Goal: Task Accomplishment & Management: Use online tool/utility

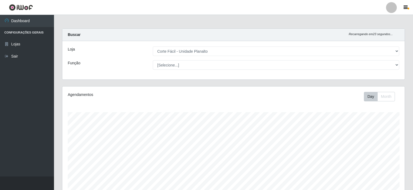
select select "202"
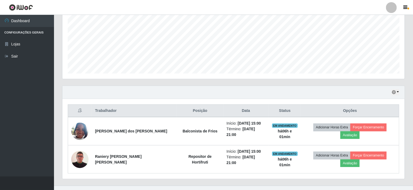
scroll to position [112, 343]
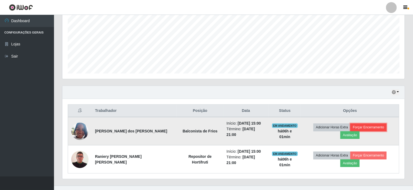
click at [353, 128] on button "Forçar Encerramento" at bounding box center [369, 127] width 36 height 8
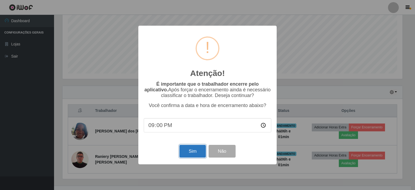
click at [195, 151] on button "Sim" at bounding box center [192, 151] width 26 height 13
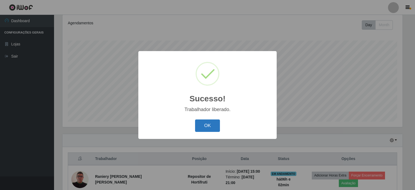
click at [206, 125] on button "OK" at bounding box center [207, 125] width 25 height 13
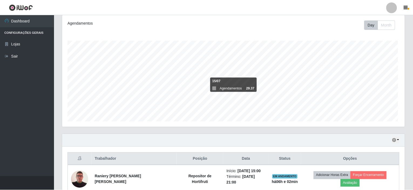
scroll to position [112, 343]
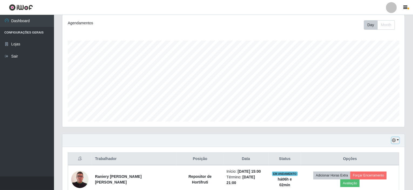
click at [397, 139] on button "button" at bounding box center [396, 140] width 8 height 6
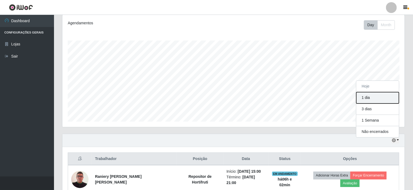
click at [371, 95] on button "1 dia" at bounding box center [378, 97] width 43 height 11
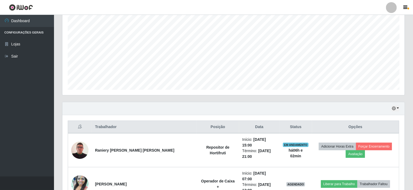
scroll to position [99, 0]
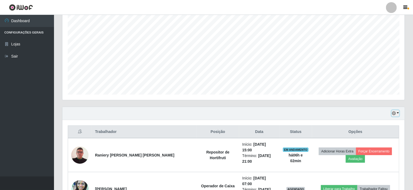
click at [398, 113] on button "button" at bounding box center [396, 113] width 8 height 6
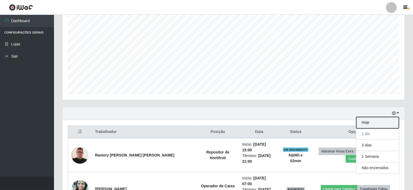
click at [370, 122] on button "Hoje" at bounding box center [378, 122] width 43 height 11
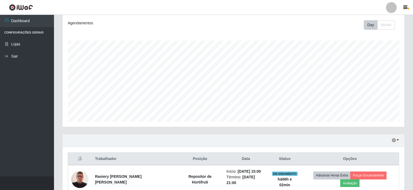
scroll to position [96, 0]
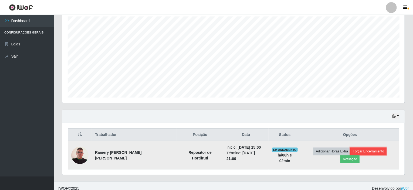
click at [361, 149] on button "Forçar Encerramento" at bounding box center [369, 152] width 36 height 8
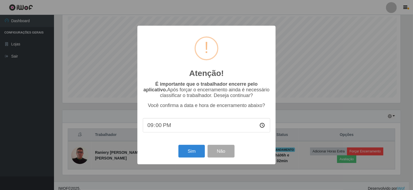
scroll to position [112, 340]
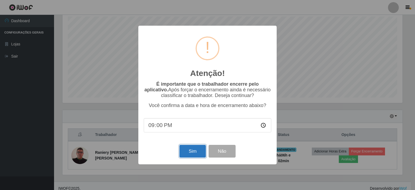
click at [187, 152] on button "Sim" at bounding box center [192, 151] width 26 height 13
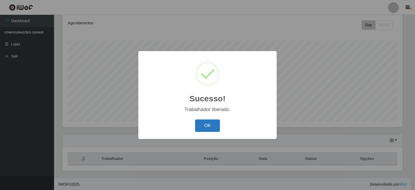
click at [207, 123] on button "OK" at bounding box center [207, 125] width 25 height 13
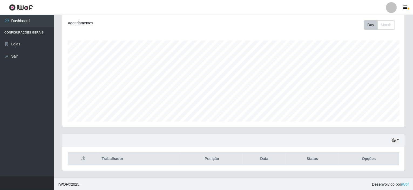
scroll to position [112, 343]
